Goal: Task Accomplishment & Management: Manage account settings

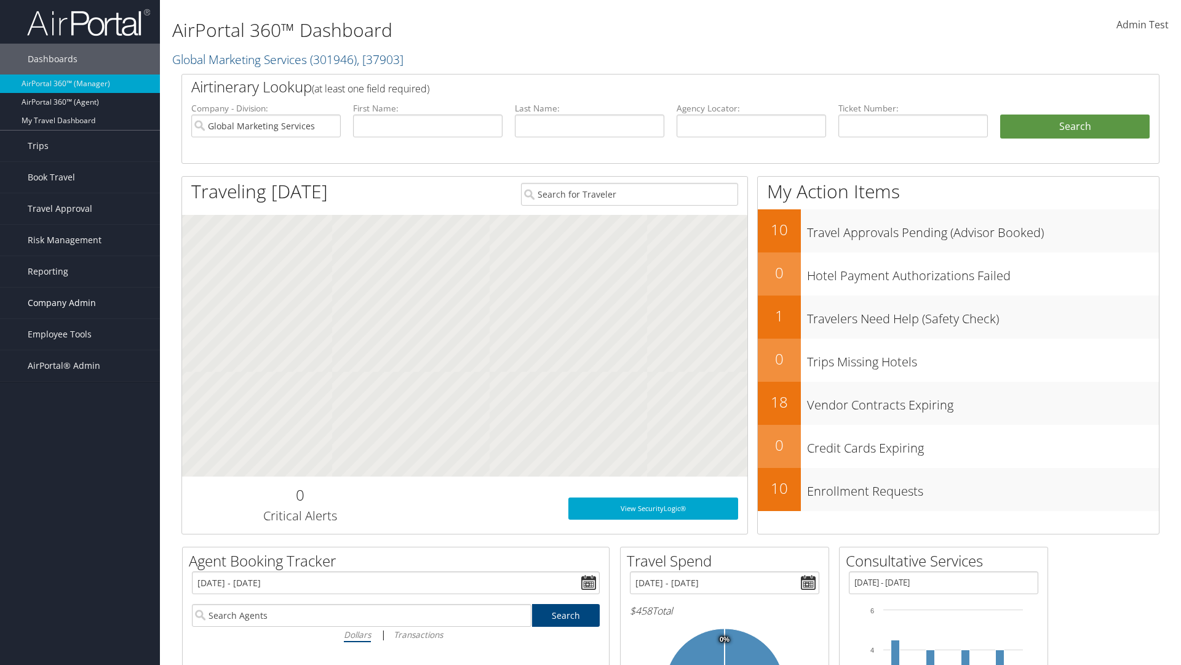
click at [80, 303] on span "Company Admin" at bounding box center [62, 302] width 68 height 31
click at [80, 466] on link "Forms Of Payment" at bounding box center [80, 475] width 160 height 18
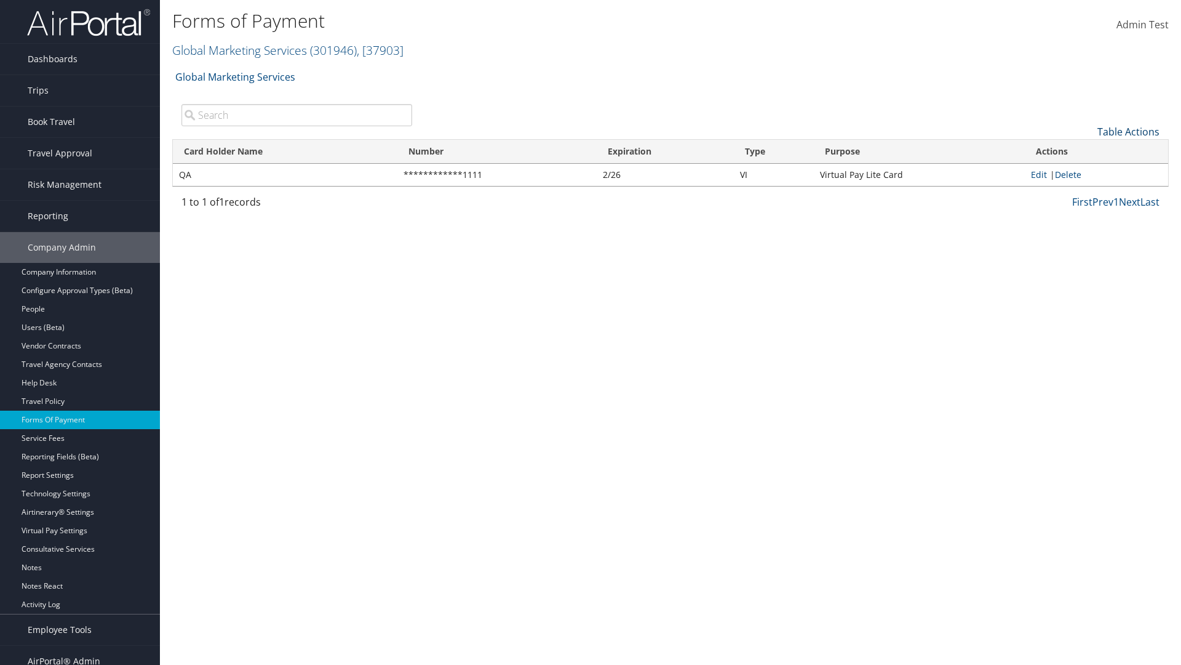
click at [1128, 131] on link "Table Actions" at bounding box center [1129, 132] width 62 height 14
click at [1087, 150] on link "New Record" at bounding box center [1088, 150] width 162 height 21
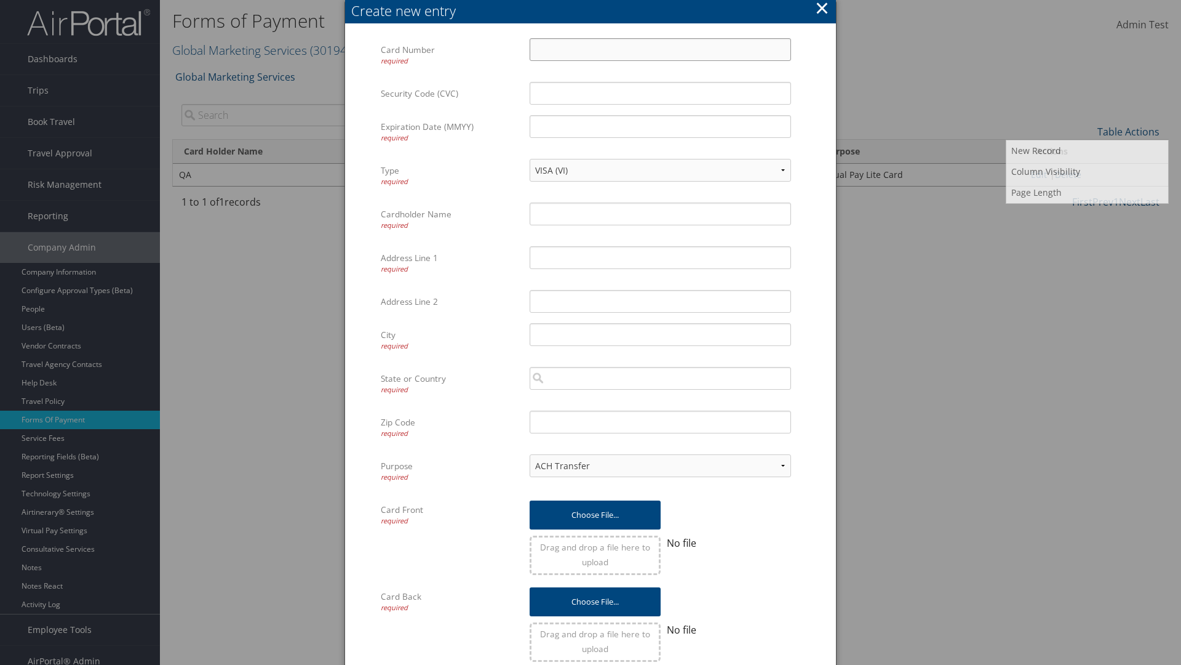
click at [660, 49] on input "Card Number required" at bounding box center [661, 49] width 262 height 23
type input "1100112233"
click at [660, 126] on input "Expiration Date (MMYY) required" at bounding box center [661, 126] width 262 height 23
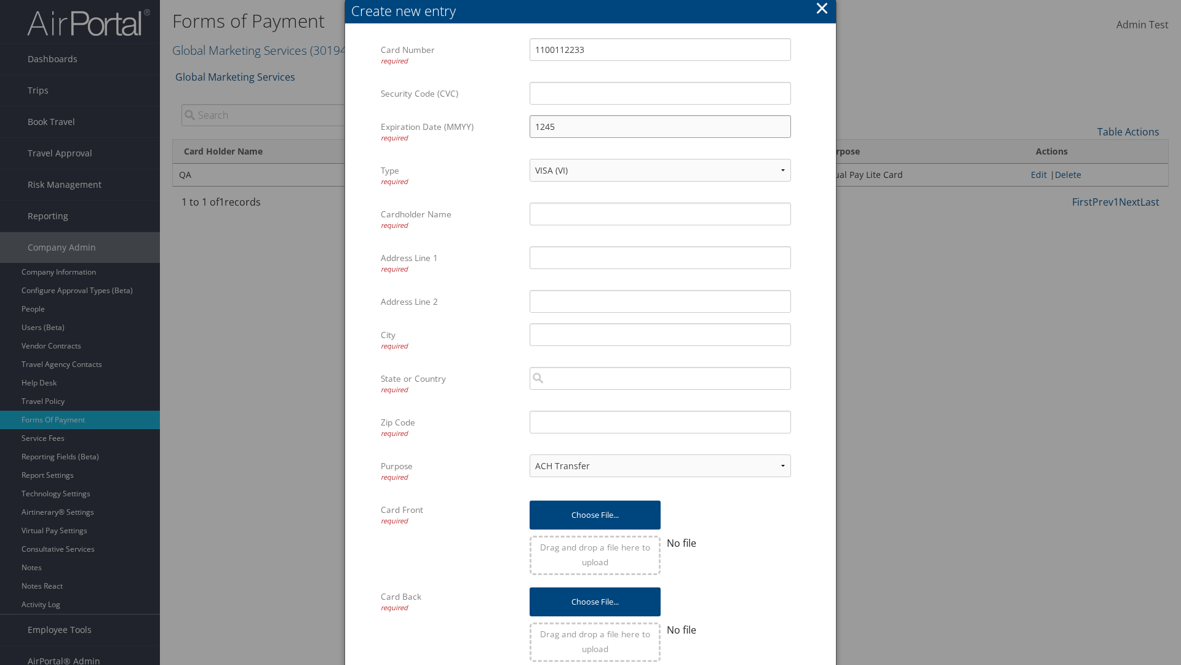
type input "1245"
click at [660, 214] on input "Cardholder Name required" at bounding box center [661, 213] width 262 height 23
type input "Auto Test"
click at [660, 257] on input "Address Line 1 required" at bounding box center [661, 257] width 262 height 23
type input "UTAH"
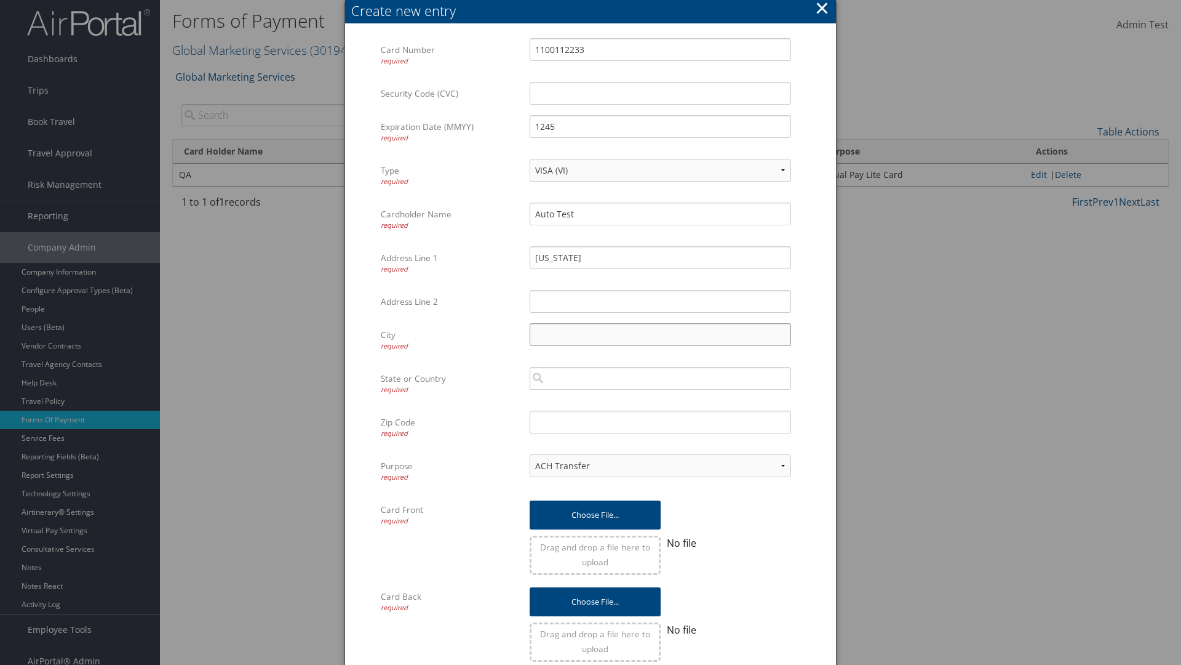
click at [660, 334] on input "City required" at bounding box center [661, 334] width 262 height 23
type input "SALT LAKE CITY"
click at [660, 378] on input "search" at bounding box center [661, 378] width 262 height 23
click at [660, 401] on div "United States of America (US)" at bounding box center [660, 401] width 257 height 12
type input "United States of America"
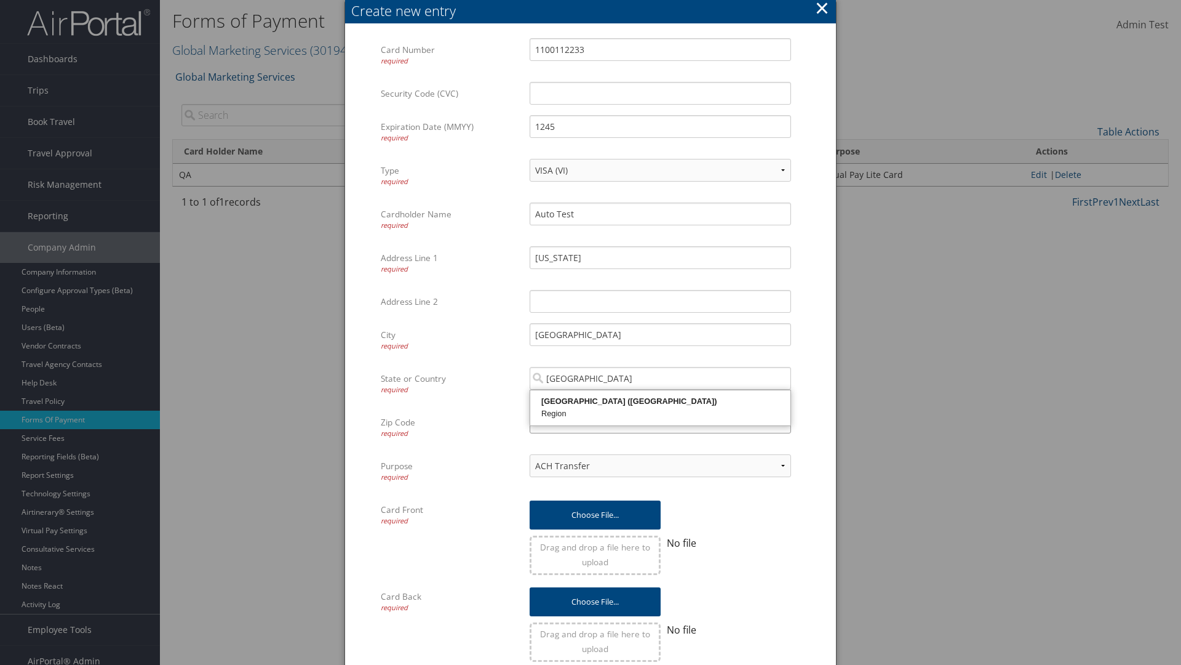
click at [660, 421] on input "Zip Code required" at bounding box center [661, 421] width 262 height 23
type input "84011"
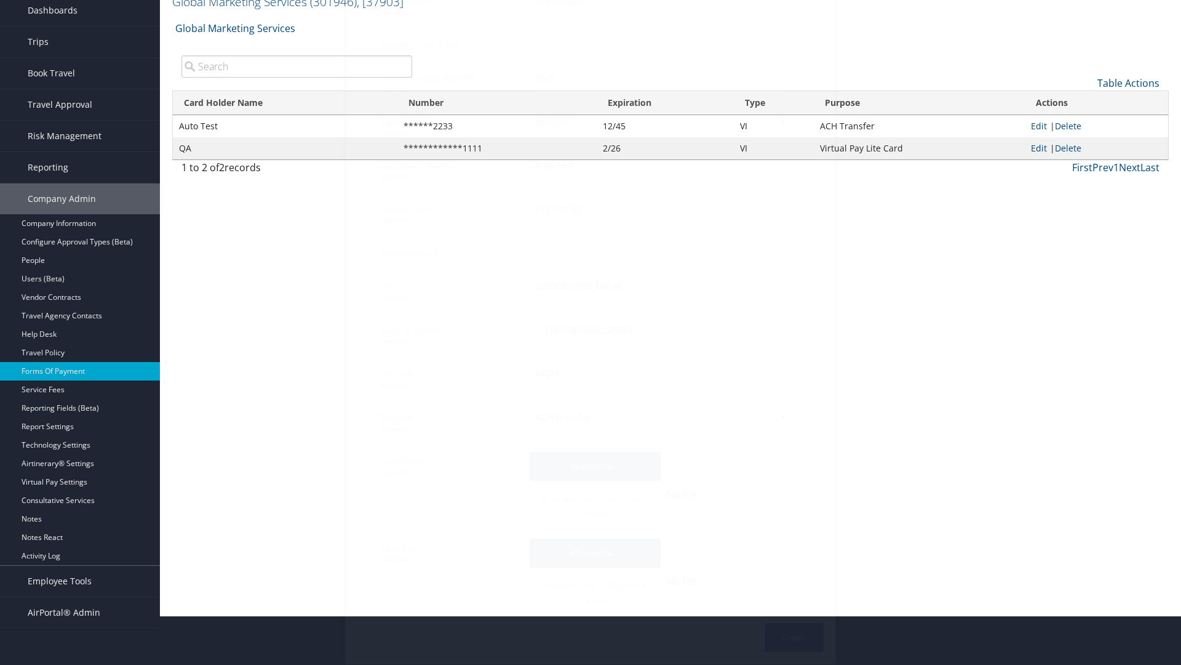
scroll to position [12, 0]
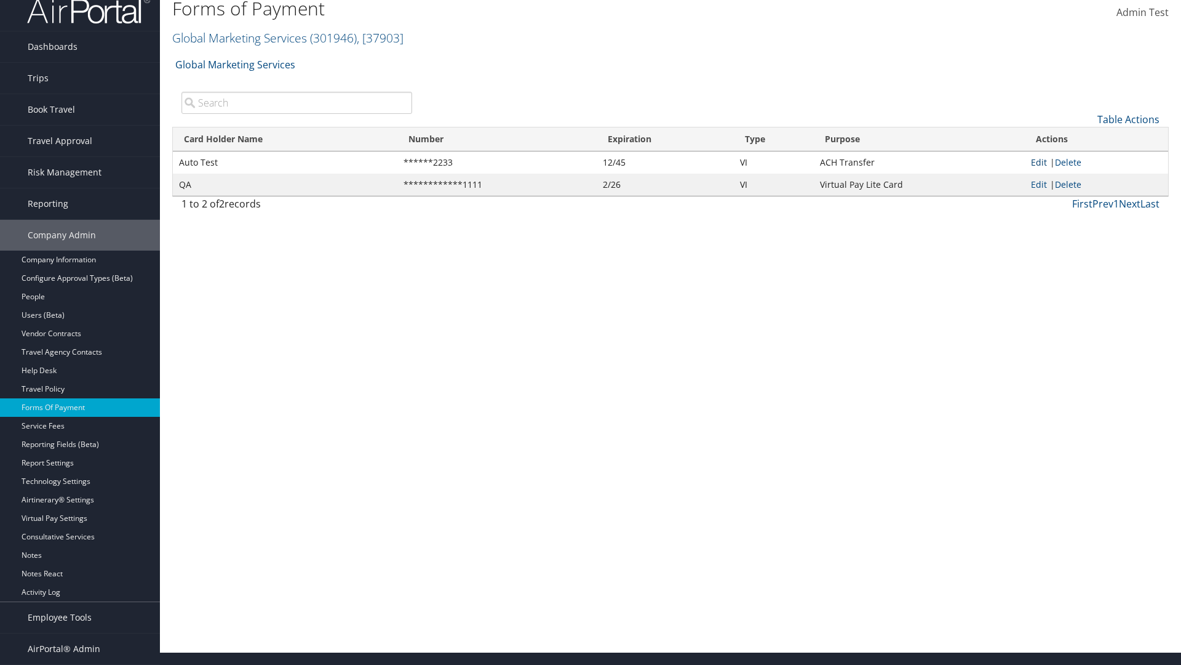
click at [1039, 162] on link "Edit" at bounding box center [1039, 162] width 16 height 12
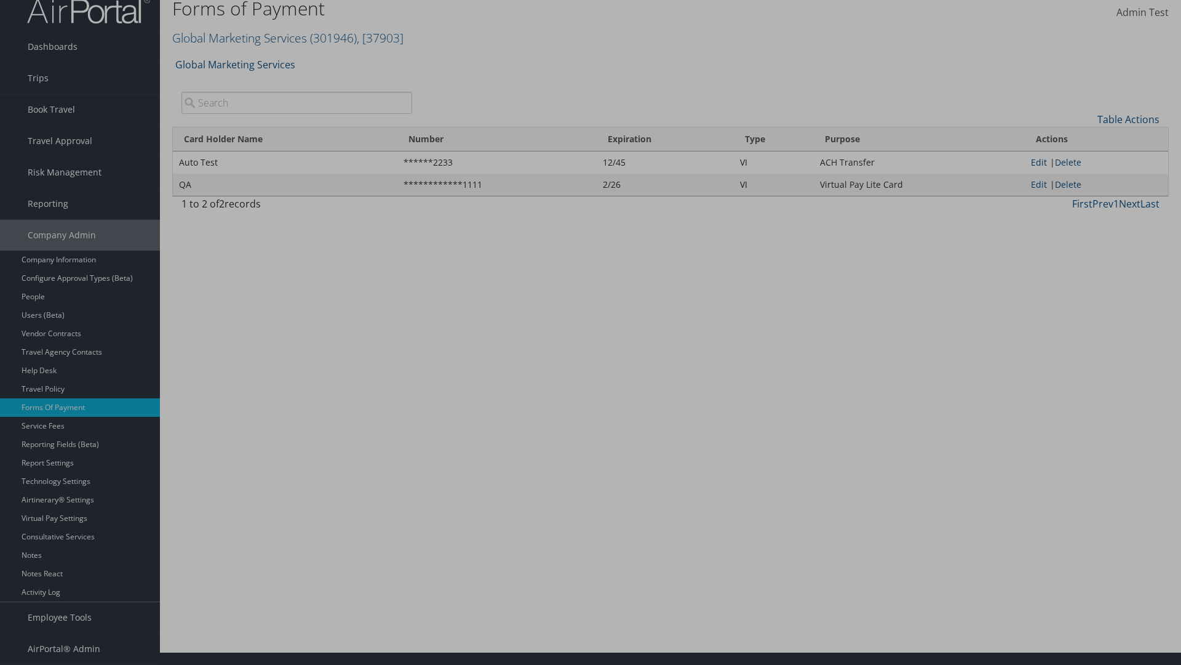
select select "14"
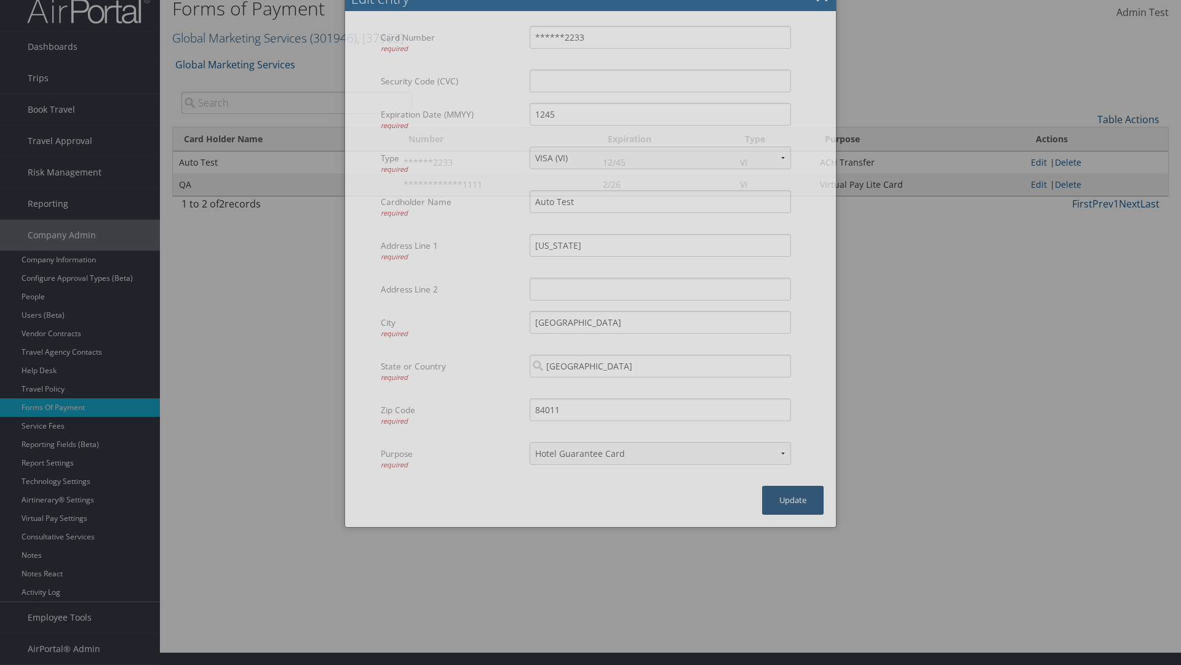
click at [793, 500] on button "Update" at bounding box center [793, 499] width 62 height 29
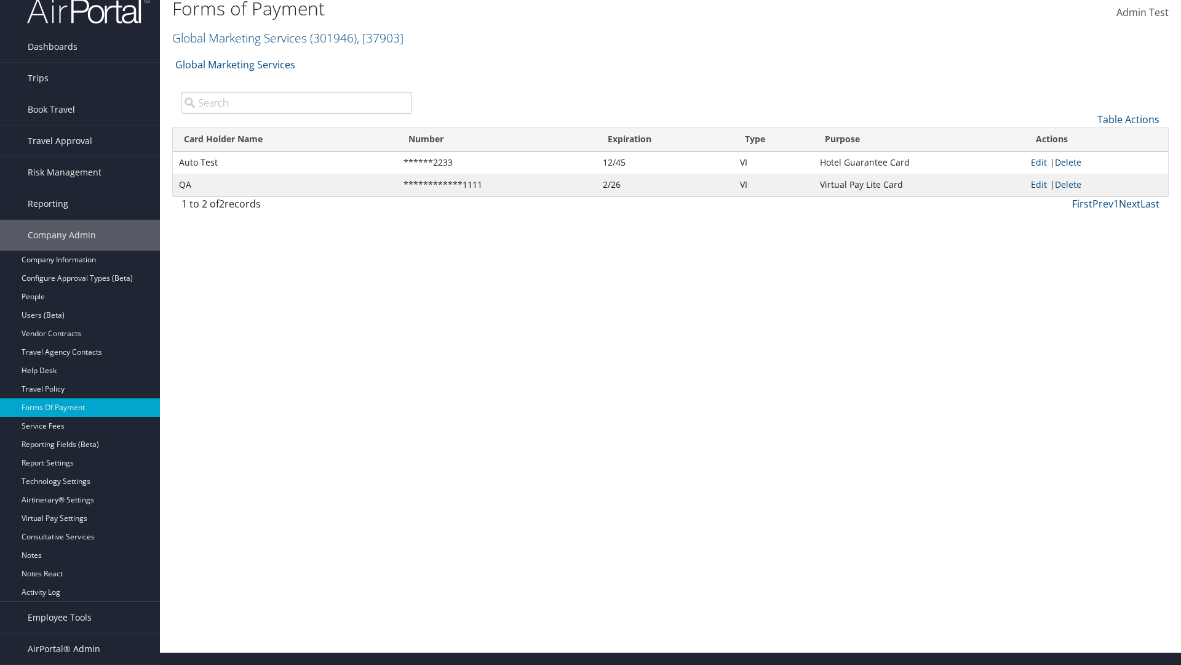
click at [1071, 162] on link "Delete" at bounding box center [1068, 162] width 26 height 12
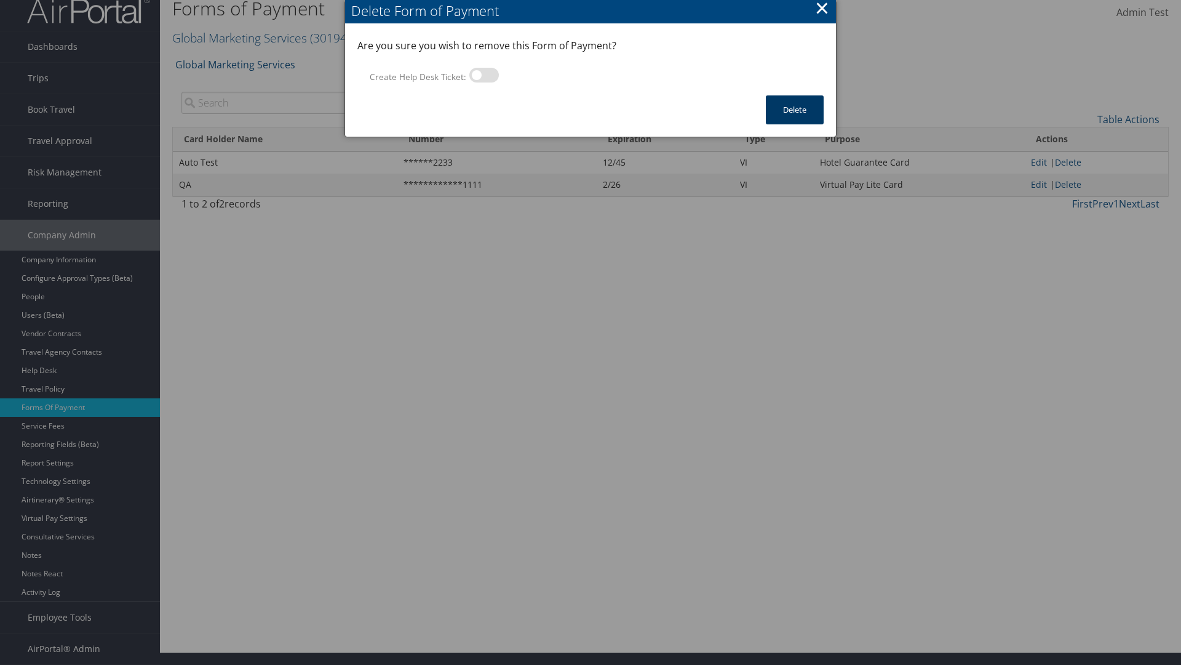
click at [795, 110] on button "Delete" at bounding box center [795, 109] width 58 height 29
